Goal: Communication & Community: Participate in discussion

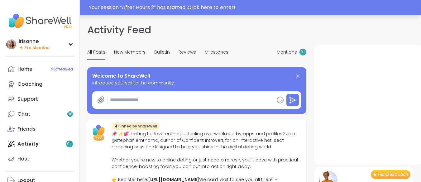
type textarea "*"
click at [163, 12] on div "Your session “ After Hours 2 ” has started. Click here to enter!" at bounding box center [210, 7] width 421 height 15
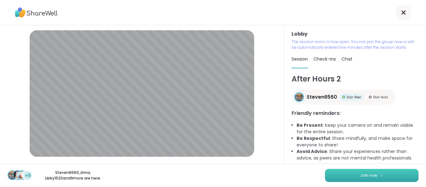
click at [398, 174] on button "Join now" at bounding box center [372, 175] width 94 height 13
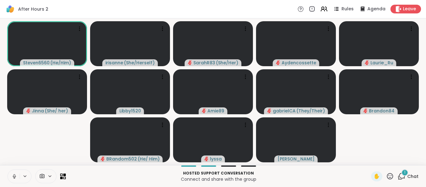
click at [12, 176] on icon at bounding box center [15, 176] width 6 height 6
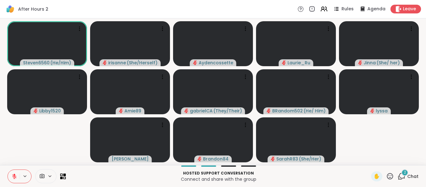
click at [16, 177] on icon at bounding box center [14, 176] width 4 height 4
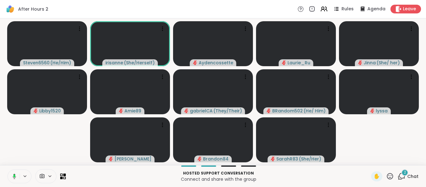
click at [16, 177] on icon at bounding box center [14, 176] width 6 height 6
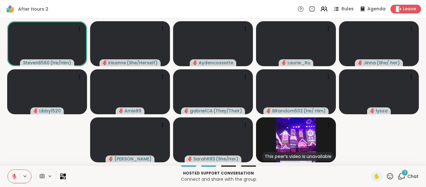
click at [15, 179] on button at bounding box center [14, 176] width 12 height 13
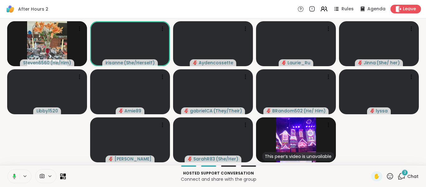
click at [15, 179] on button at bounding box center [13, 176] width 13 height 13
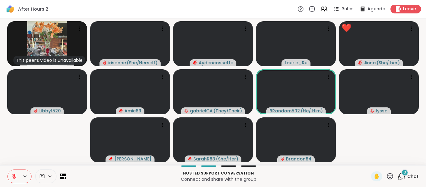
click at [15, 179] on button at bounding box center [14, 176] width 12 height 13
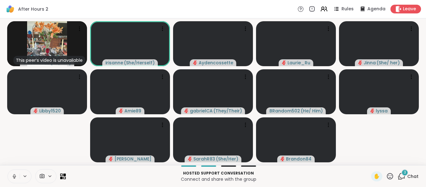
click at [15, 179] on button at bounding box center [14, 176] width 12 height 13
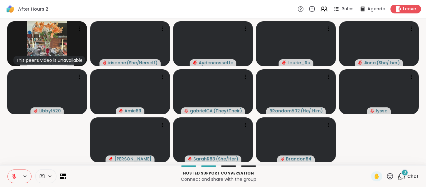
click at [15, 179] on button at bounding box center [14, 176] width 12 height 13
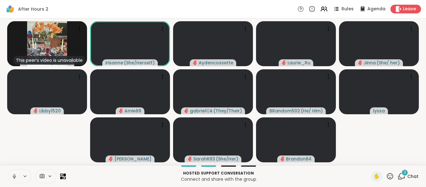
click at [15, 179] on button at bounding box center [14, 176] width 12 height 13
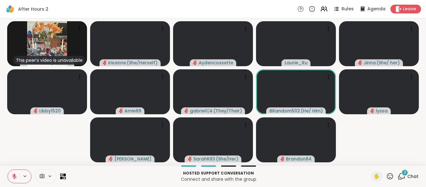
click at [15, 179] on button at bounding box center [14, 176] width 12 height 13
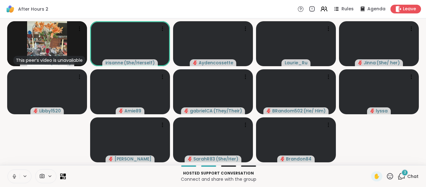
click at [15, 179] on button at bounding box center [14, 176] width 12 height 13
